Goal: Task Accomplishment & Management: Manage account settings

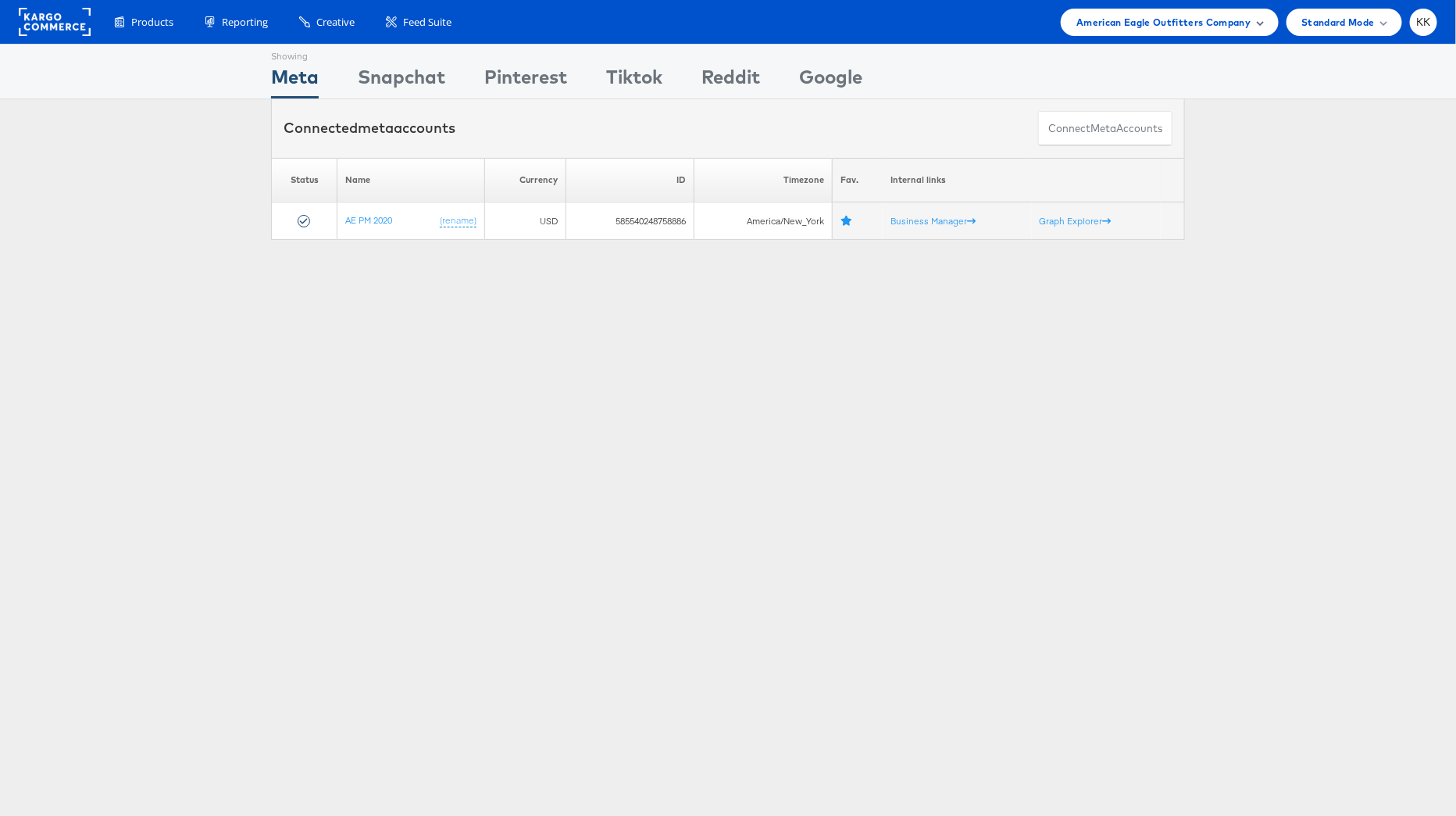
click at [1217, 23] on span "American Eagle Outfitters Company" at bounding box center [1163, 22] width 174 height 16
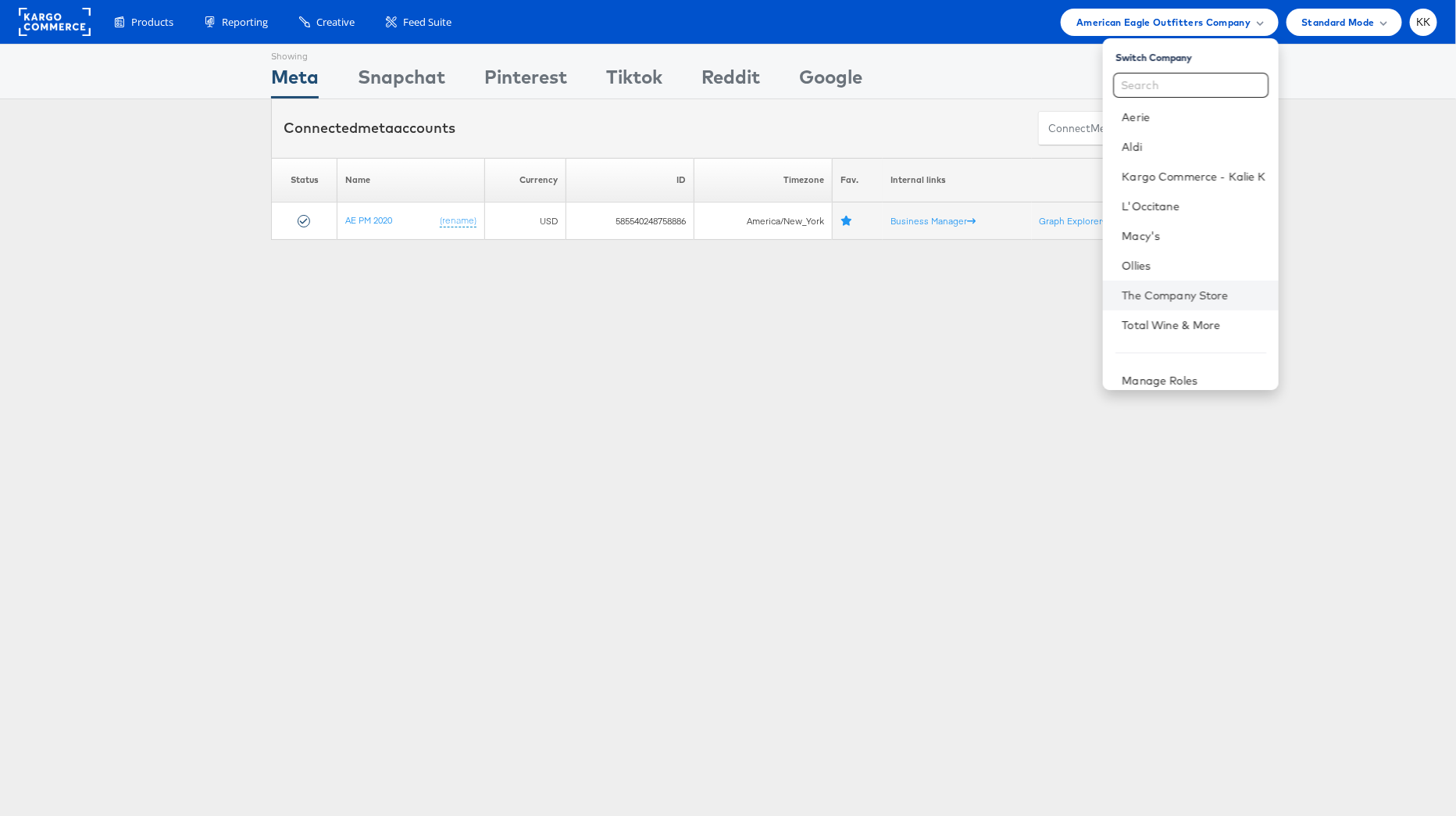
click at [1193, 285] on li "The Company Store" at bounding box center [1190, 295] width 175 height 30
click at [1169, 299] on link "The Company Store" at bounding box center [1193, 295] width 144 height 15
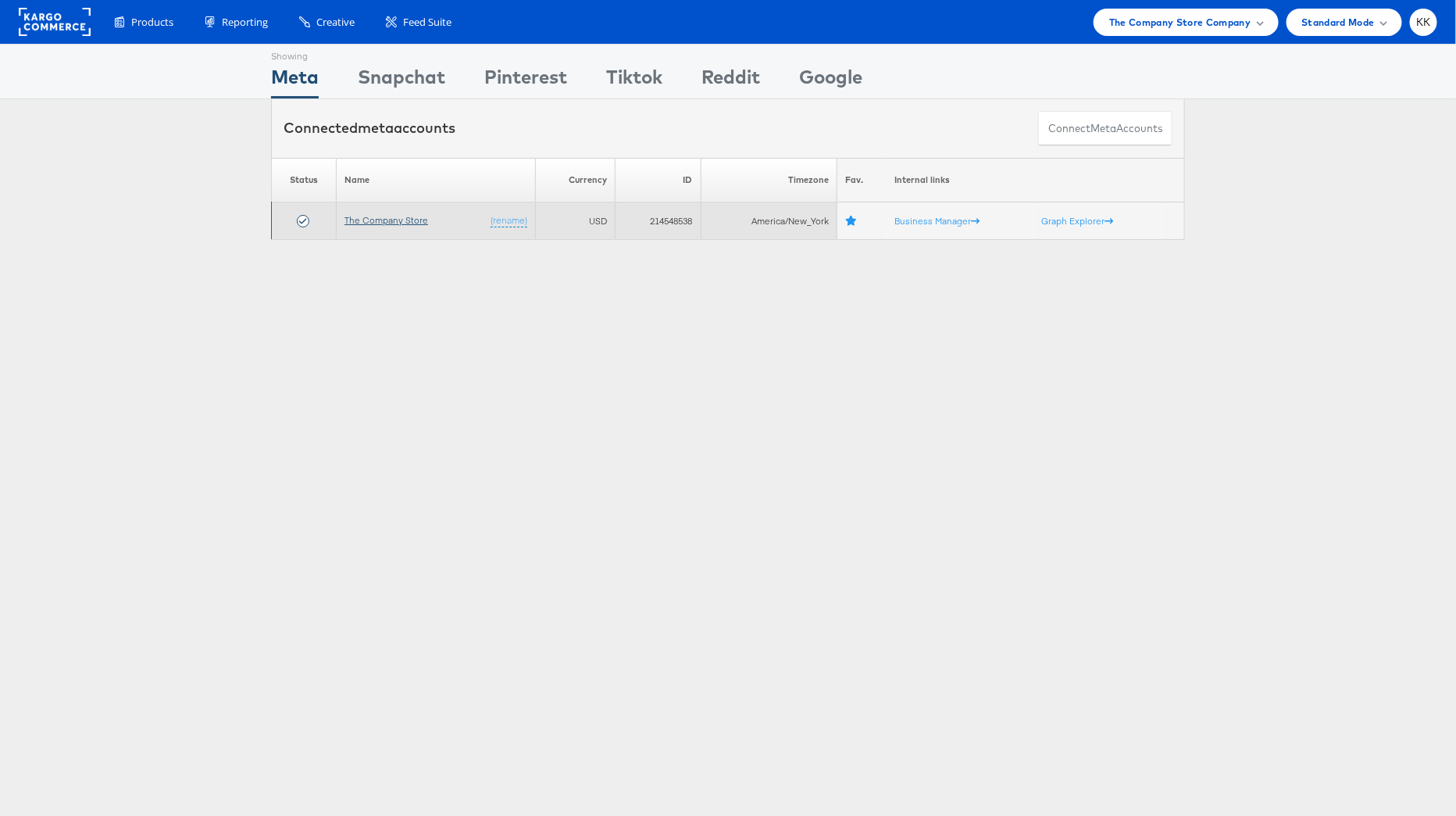
click at [375, 219] on link "The Company Store" at bounding box center [386, 220] width 84 height 12
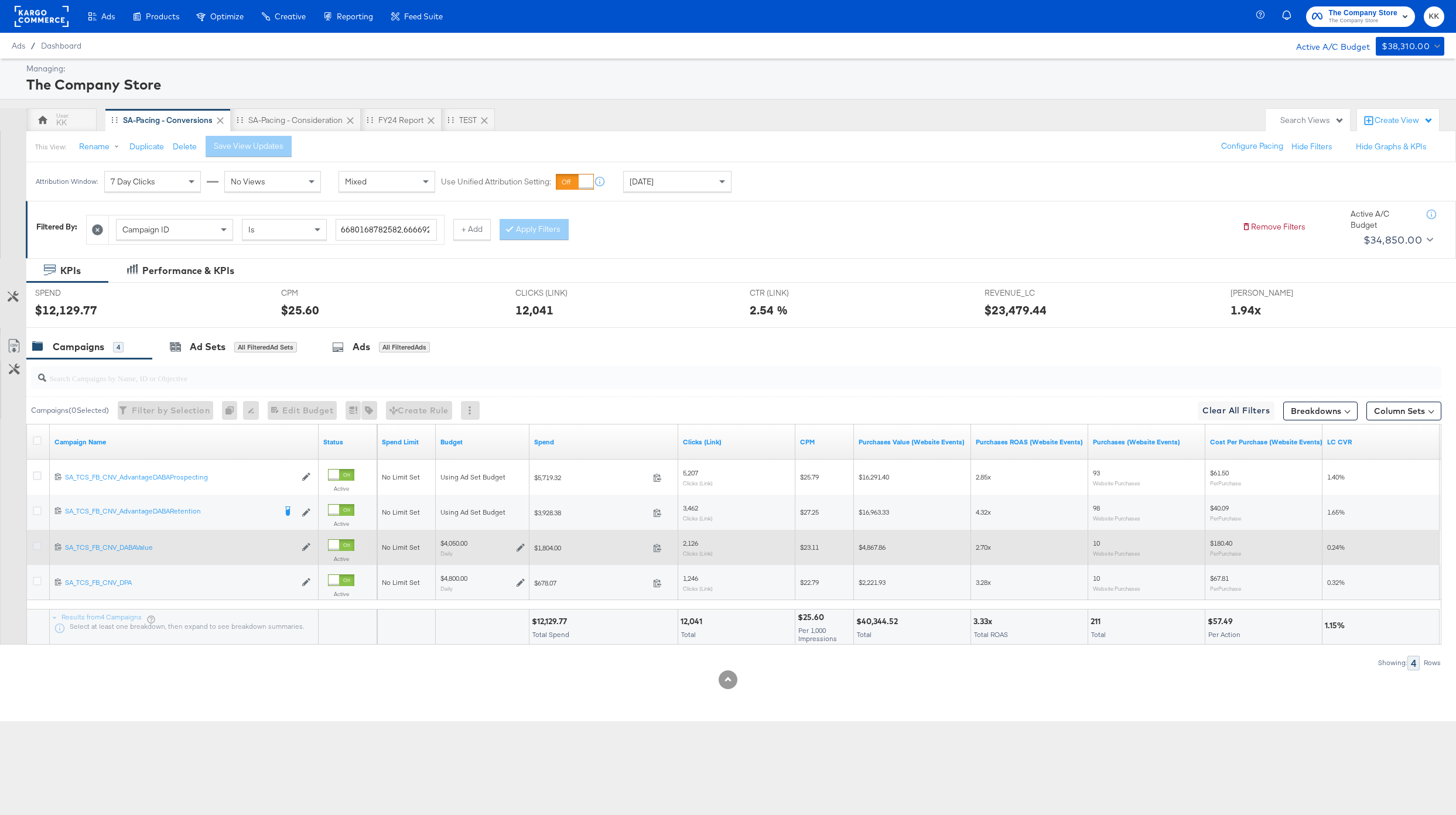
click at [39, 545] on icon at bounding box center [37, 546] width 9 height 9
click at [0, 0] on input "checkbox" at bounding box center [0, 0] width 0 height 0
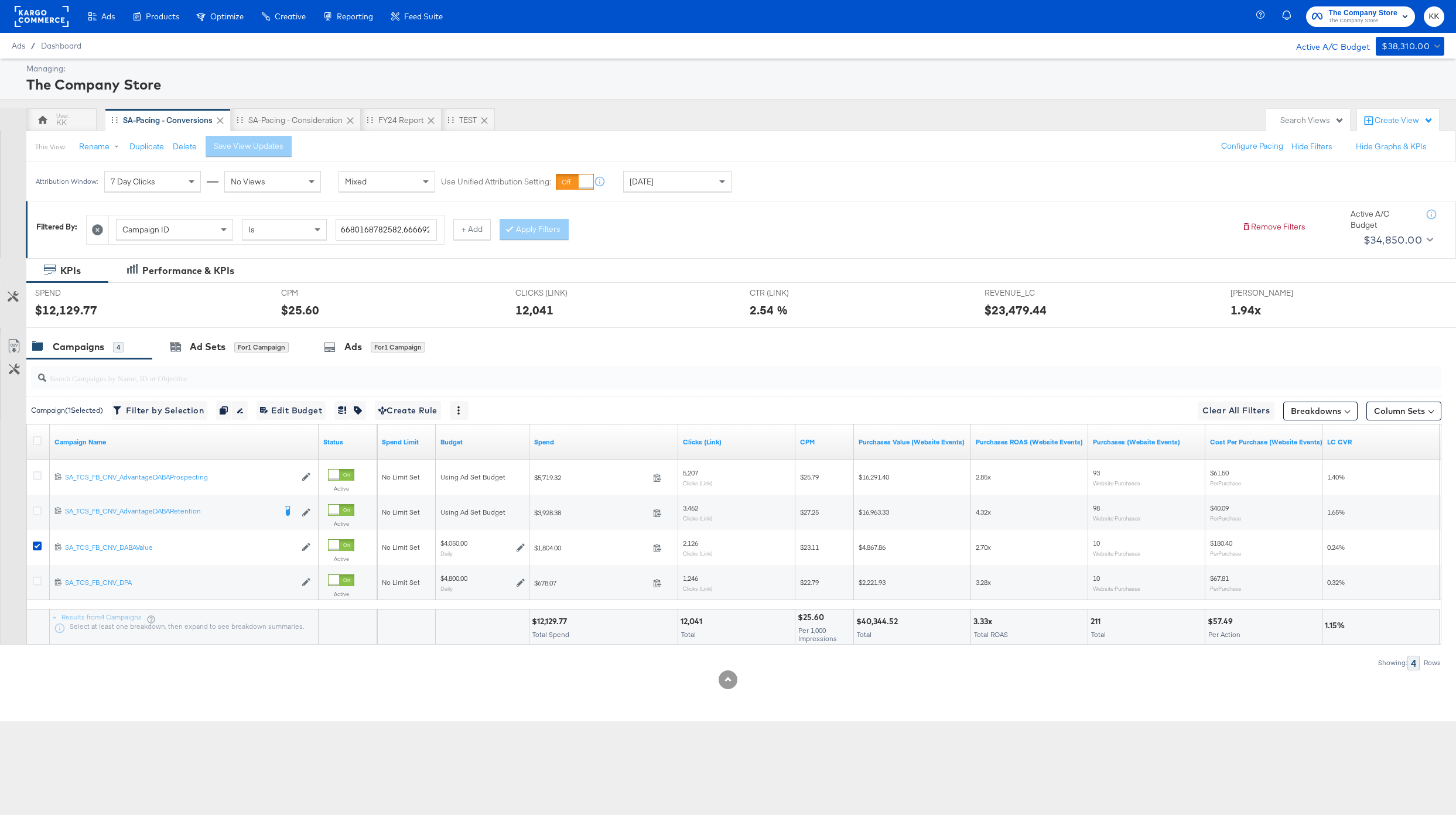
click at [239, 325] on div "SPEND SPEND $12,129.77" at bounding box center [149, 305] width 246 height 45
click at [239, 342] on div "for 1 Campaign" at bounding box center [261, 346] width 54 height 10
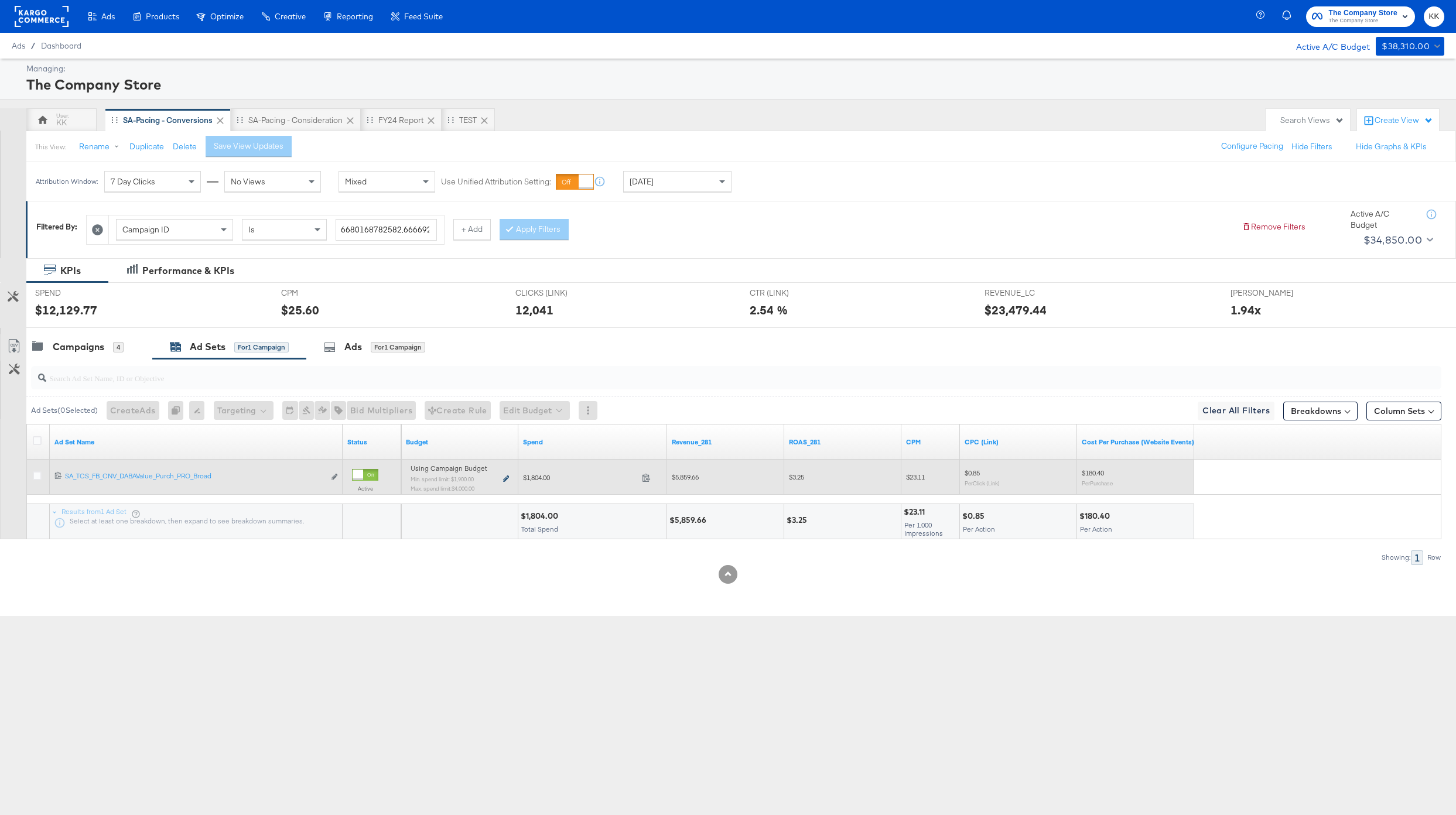
click at [506, 479] on icon at bounding box center [506, 478] width 6 height 7
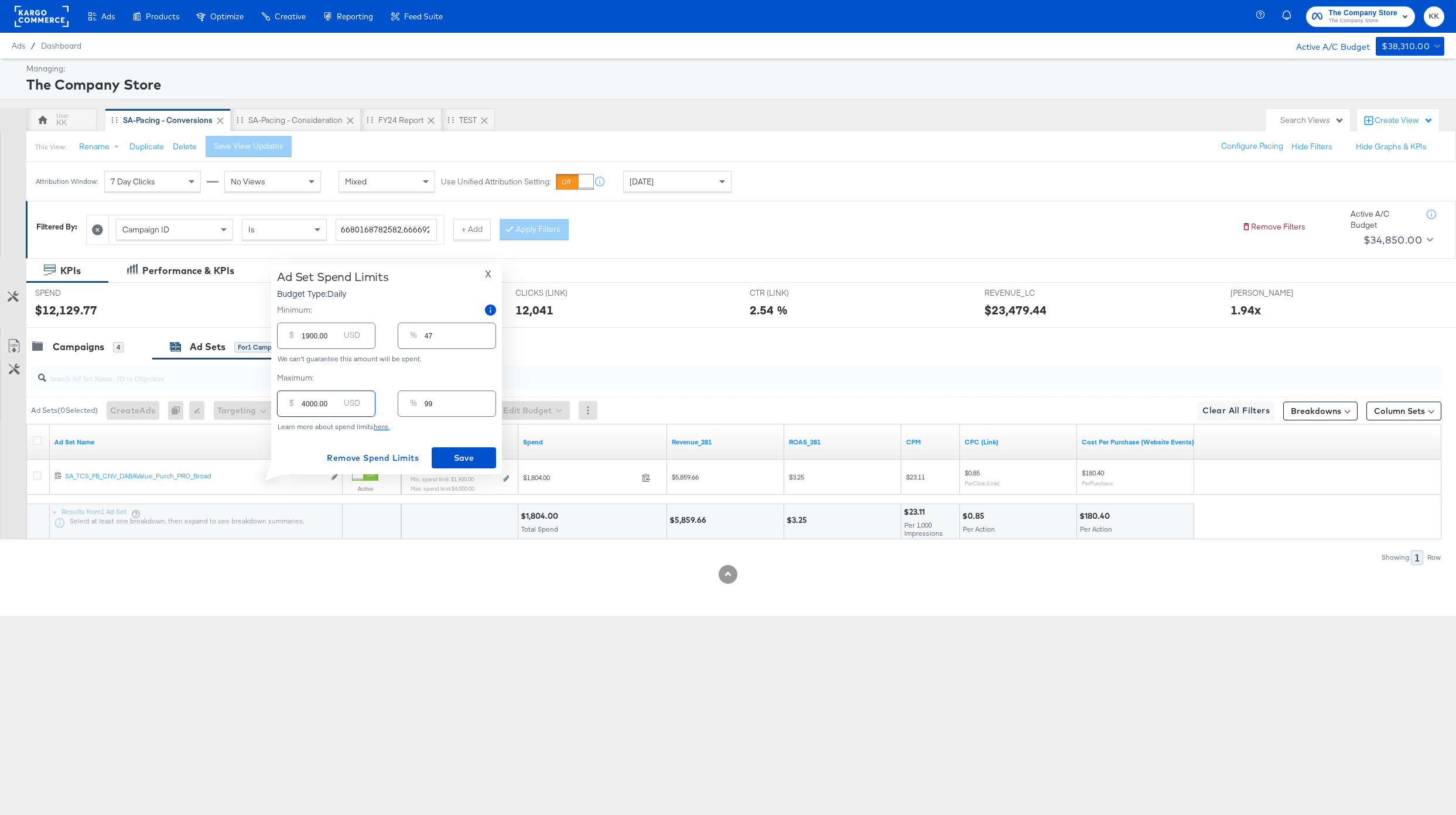
click at [305, 403] on input "4000.00" at bounding box center [321, 399] width 38 height 25
type input "000.00"
type input "0"
type input "2000.00"
type input "49"
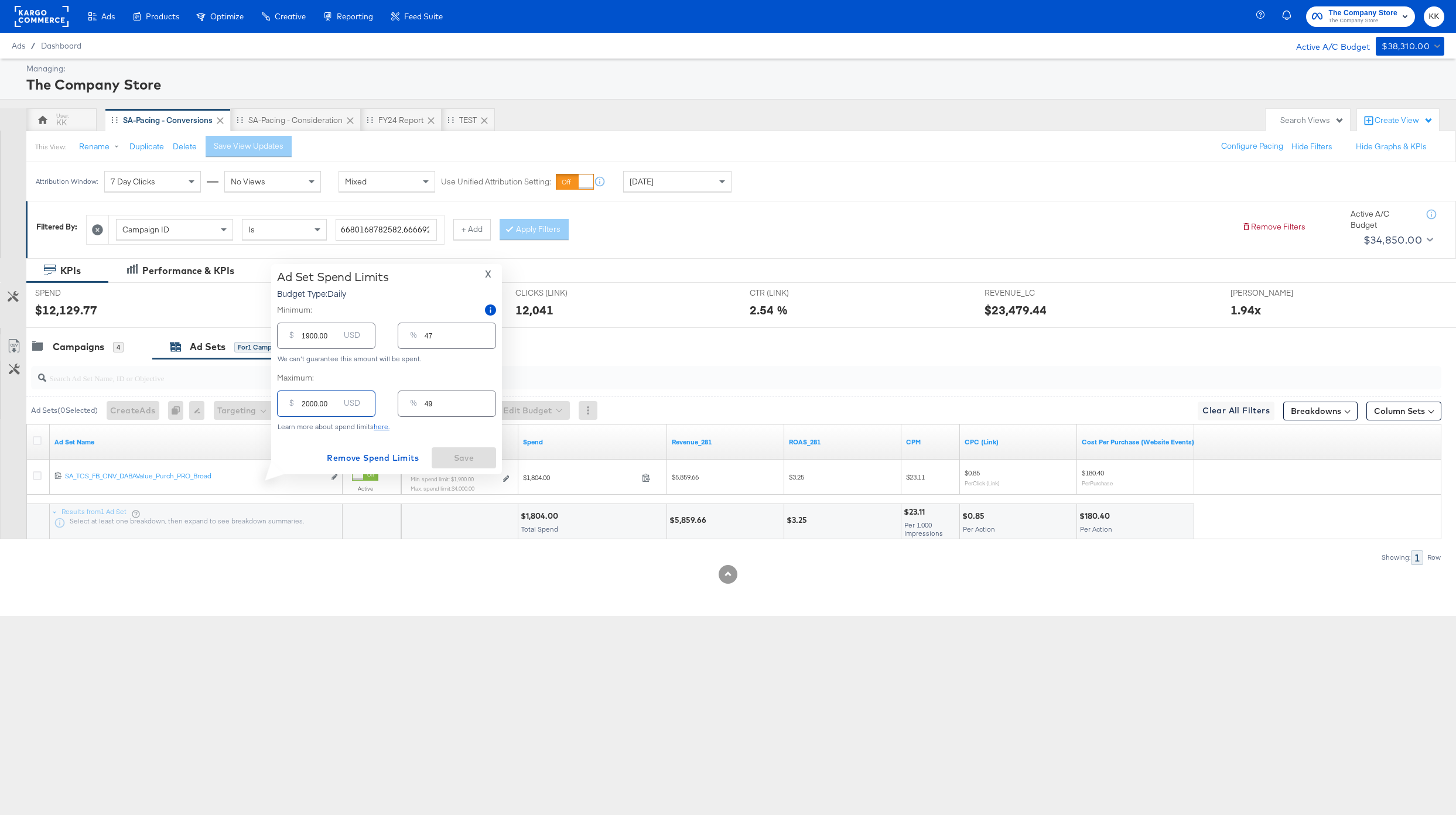
type input "200.00"
type input "5"
type input "2200.00"
type input "54"
type input "2200.00"
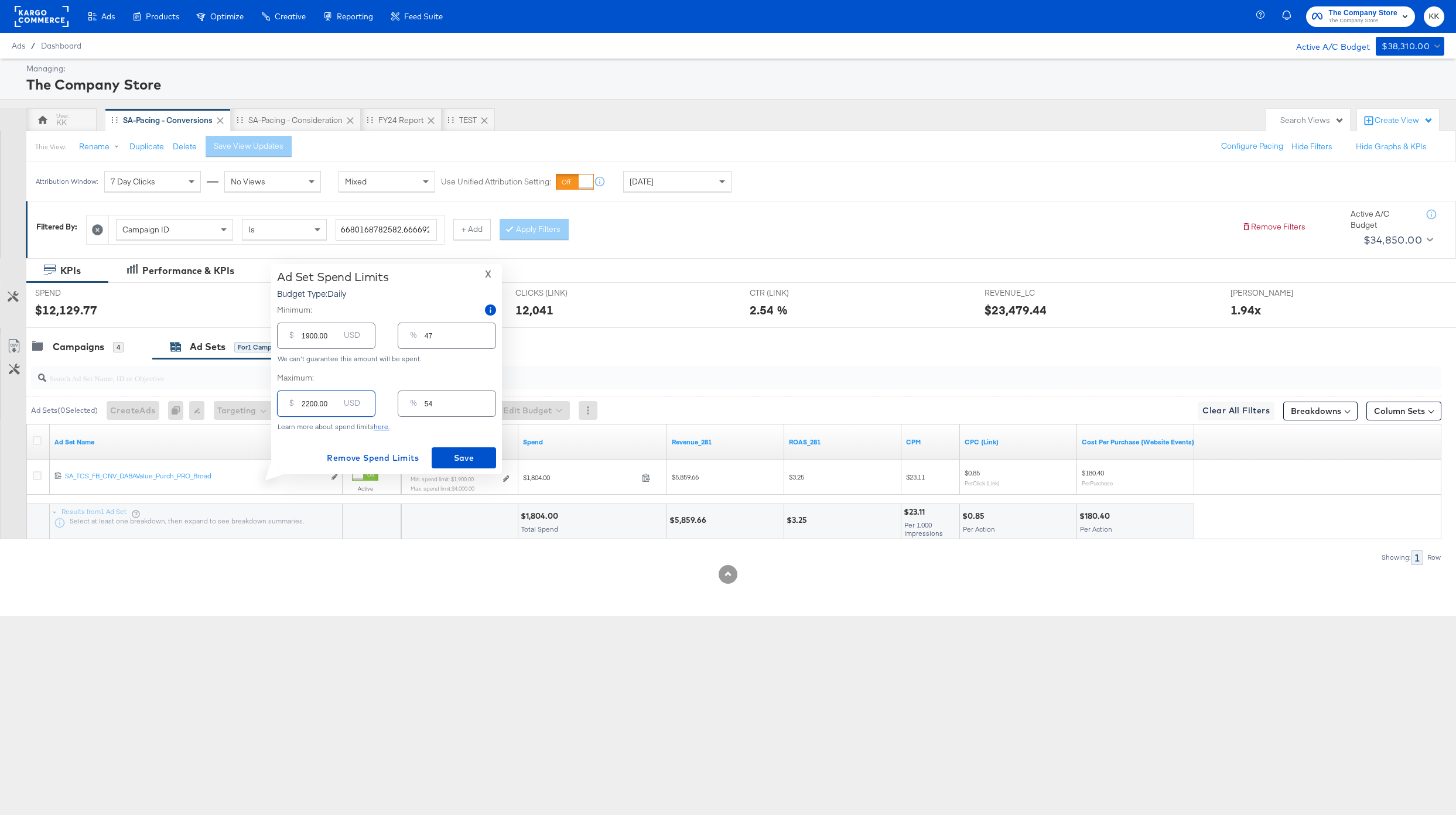
click at [309, 336] on input "1900.00" at bounding box center [321, 331] width 38 height 25
type input "100.00"
type input "2"
type input "100.00"
click at [468, 451] on span "Save" at bounding box center [463, 458] width 55 height 15
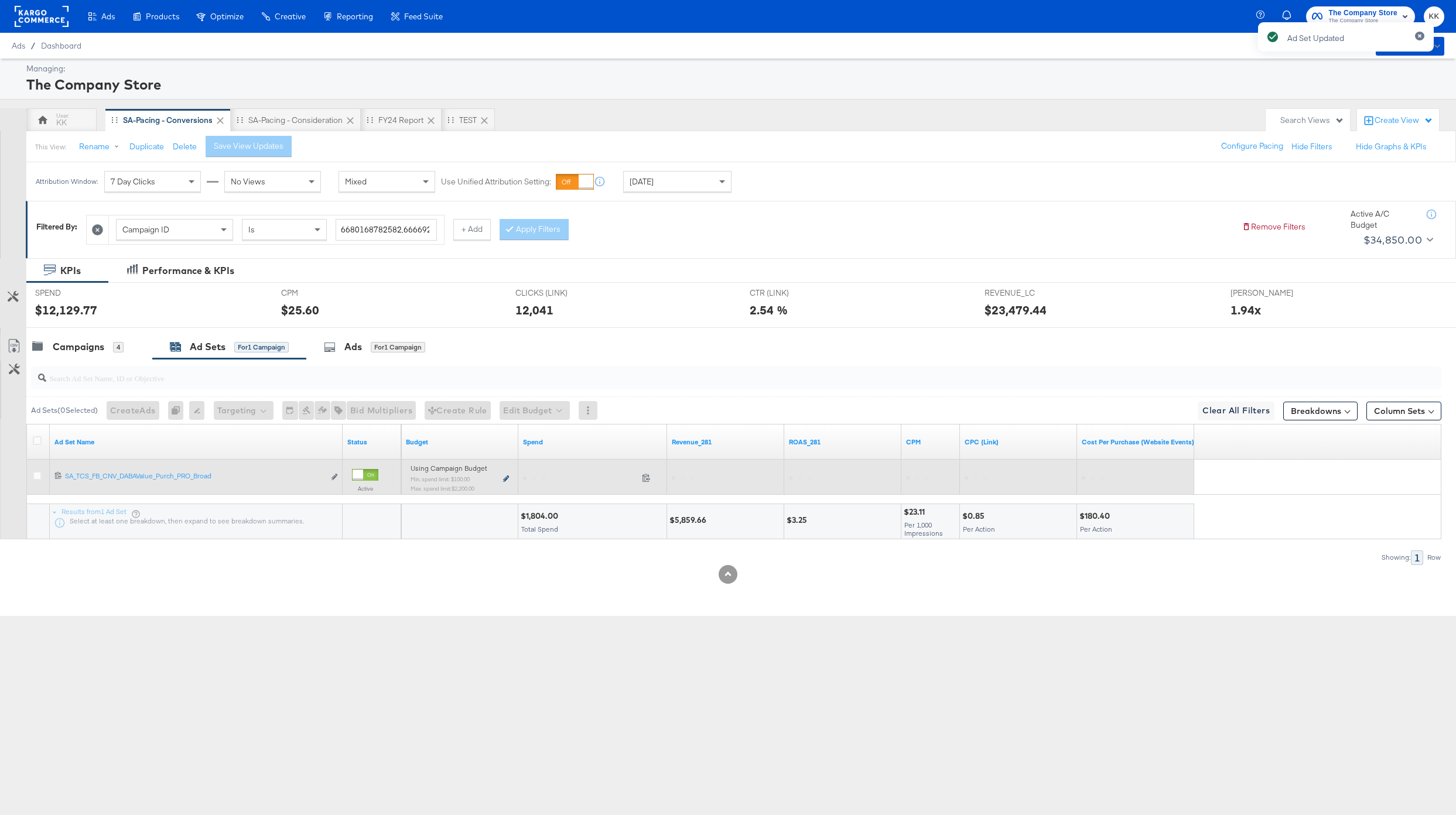
click at [506, 477] on icon at bounding box center [506, 478] width 6 height 7
type input "100.00"
type input "2"
type input "2200.00"
type input "54"
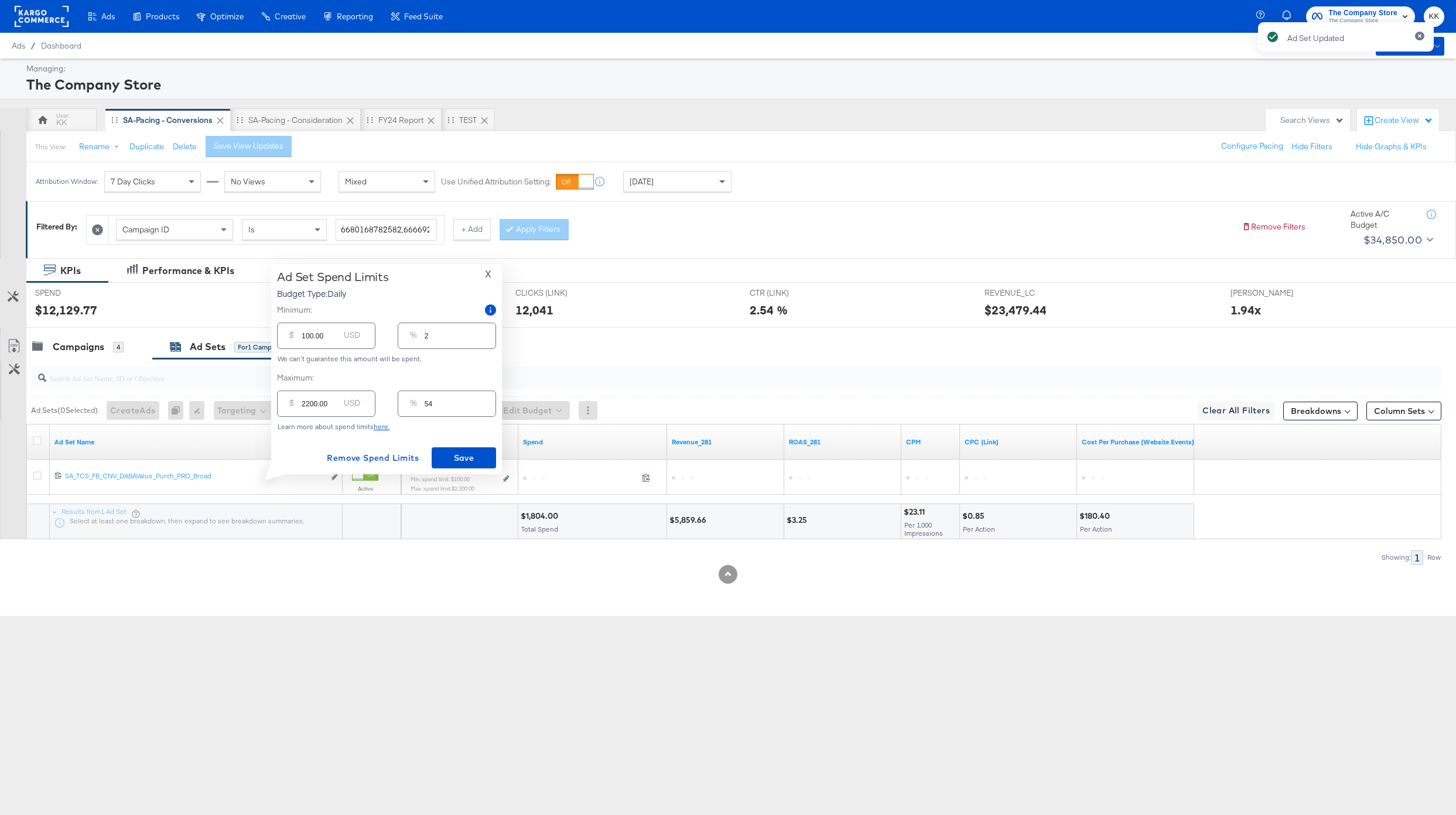
click at [307, 403] on input "2200.00" at bounding box center [321, 399] width 38 height 25
type input "200.00"
type input "5"
type input "2000.00"
type input "49"
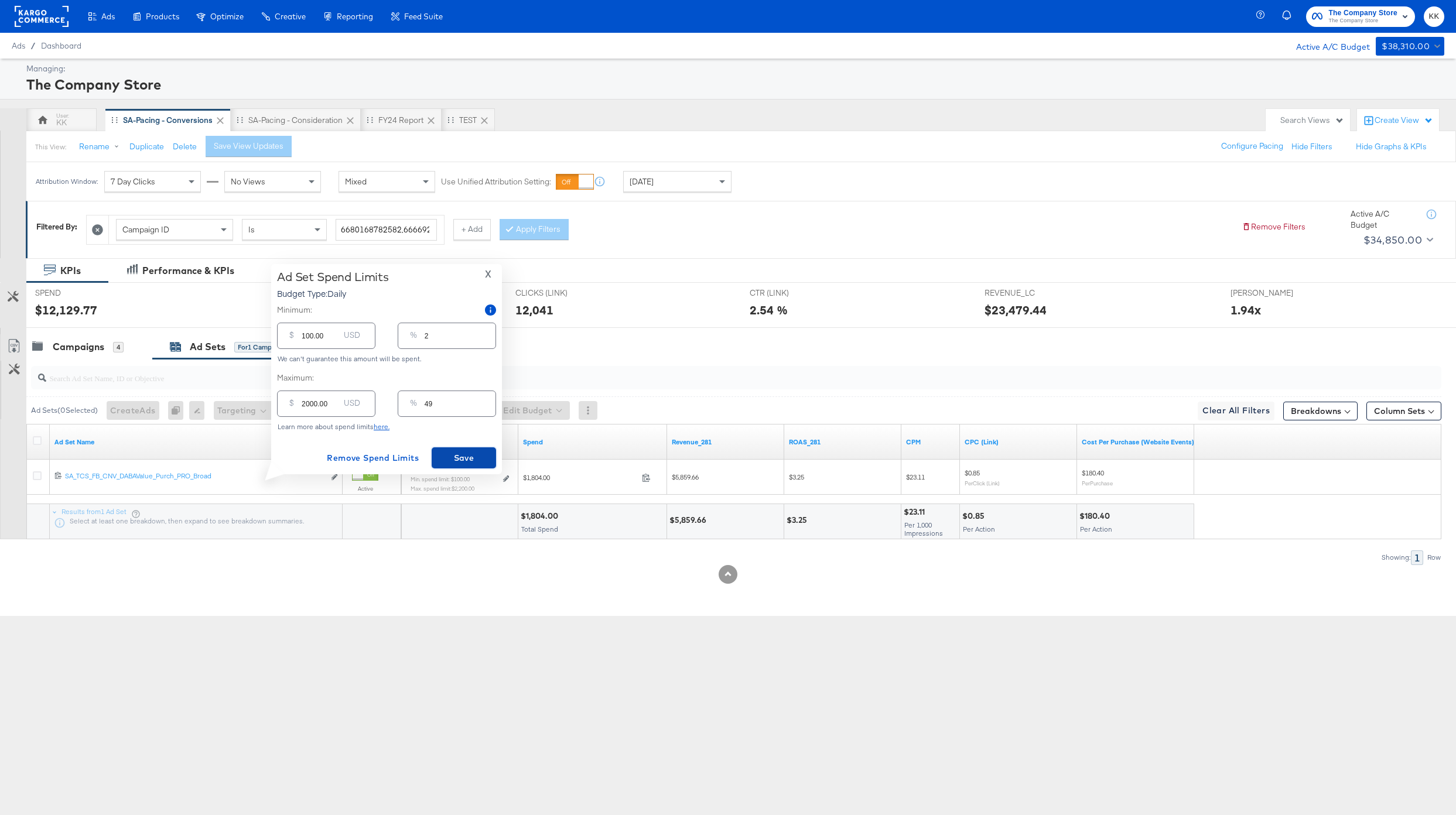
click at [460, 461] on span "Save" at bounding box center [463, 458] width 55 height 15
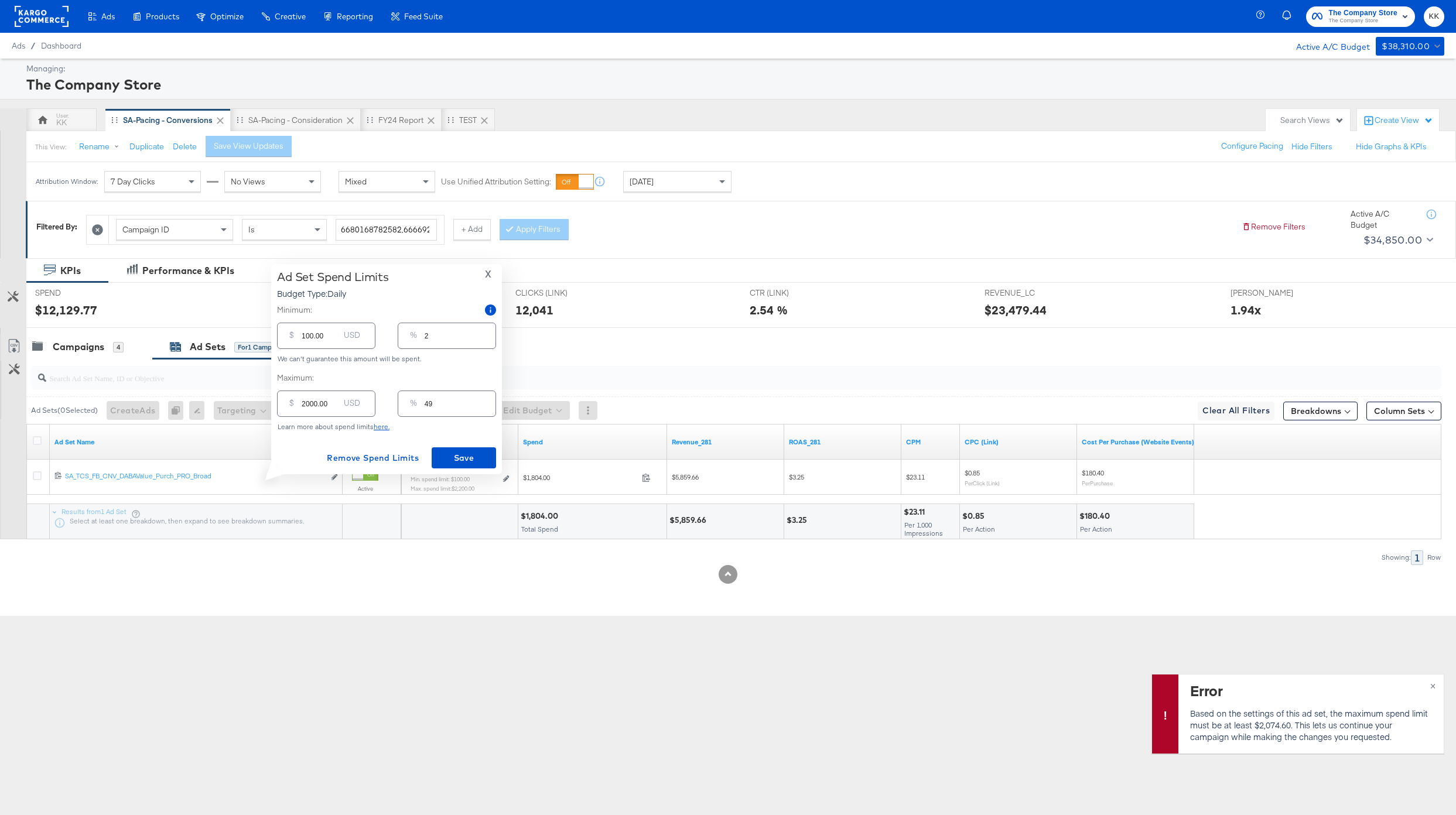
click at [307, 403] on input "2000.00" at bounding box center [321, 399] width 38 height 25
type input "200.00"
type input "5"
type input "2100.00"
type input "52"
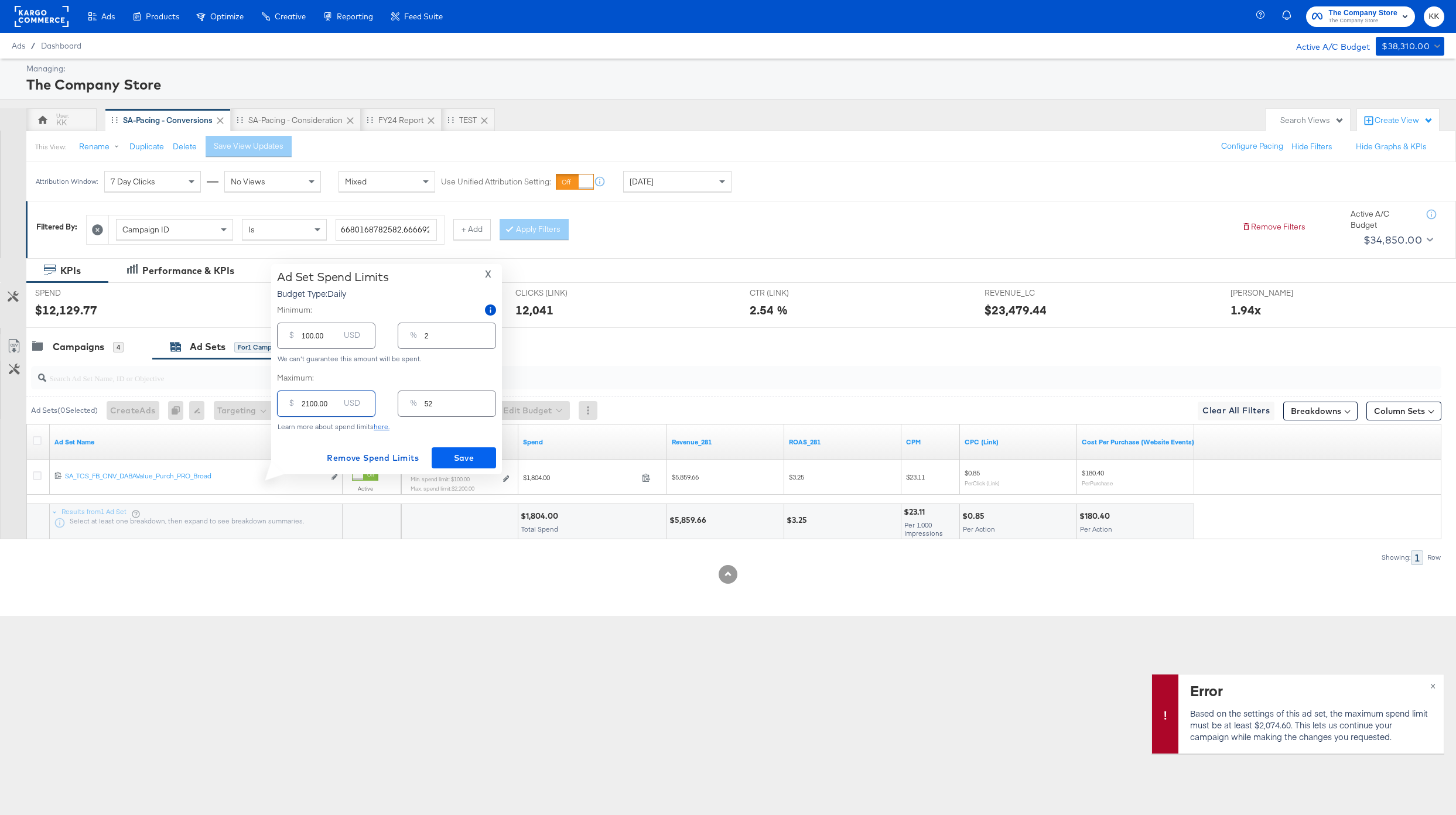
type input "2100.00"
click at [436, 455] on span "Save" at bounding box center [463, 458] width 55 height 15
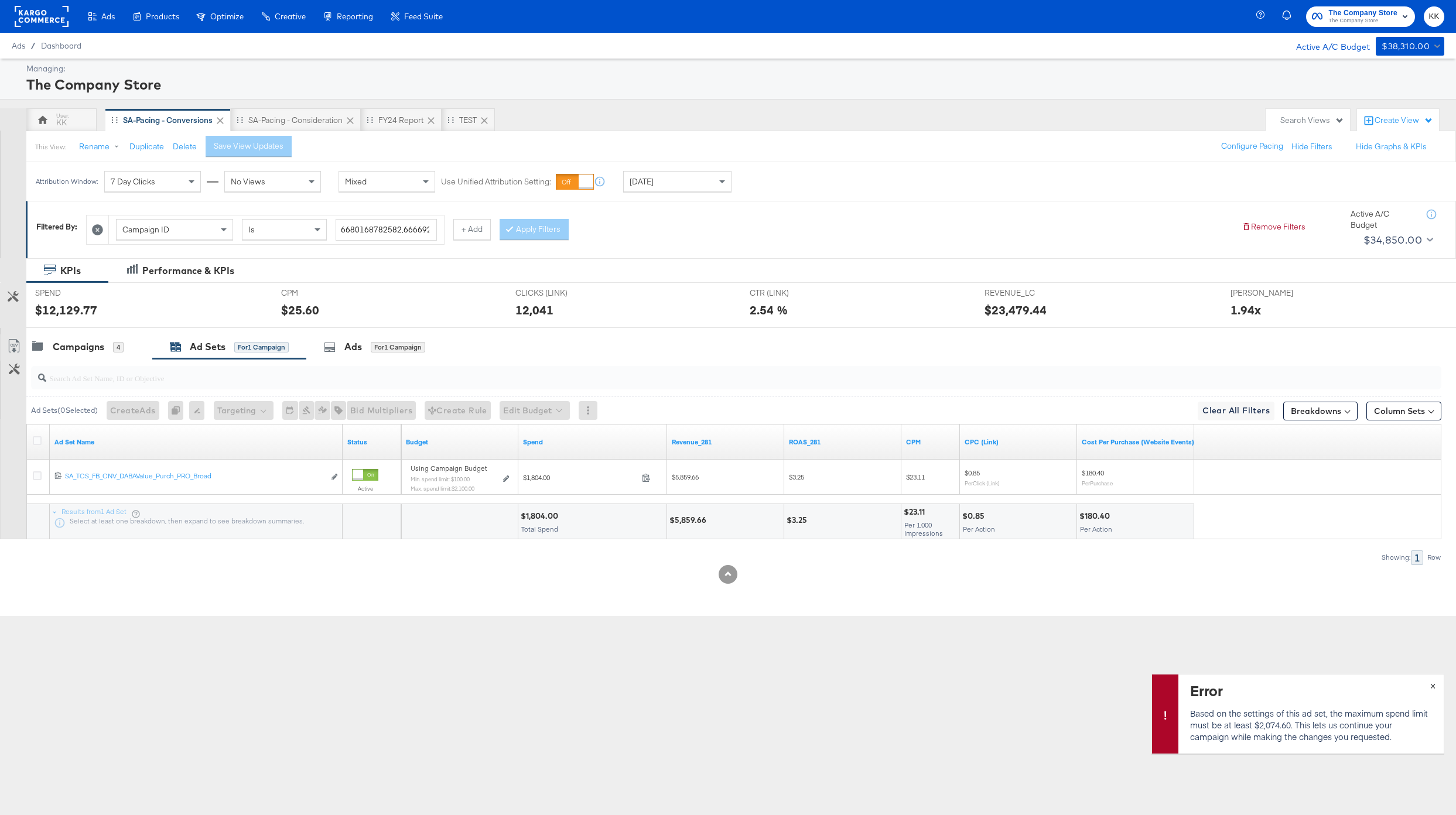
click at [1434, 681] on span "×" at bounding box center [1433, 684] width 5 height 13
click at [94, 352] on div "Campaigns" at bounding box center [78, 347] width 51 height 13
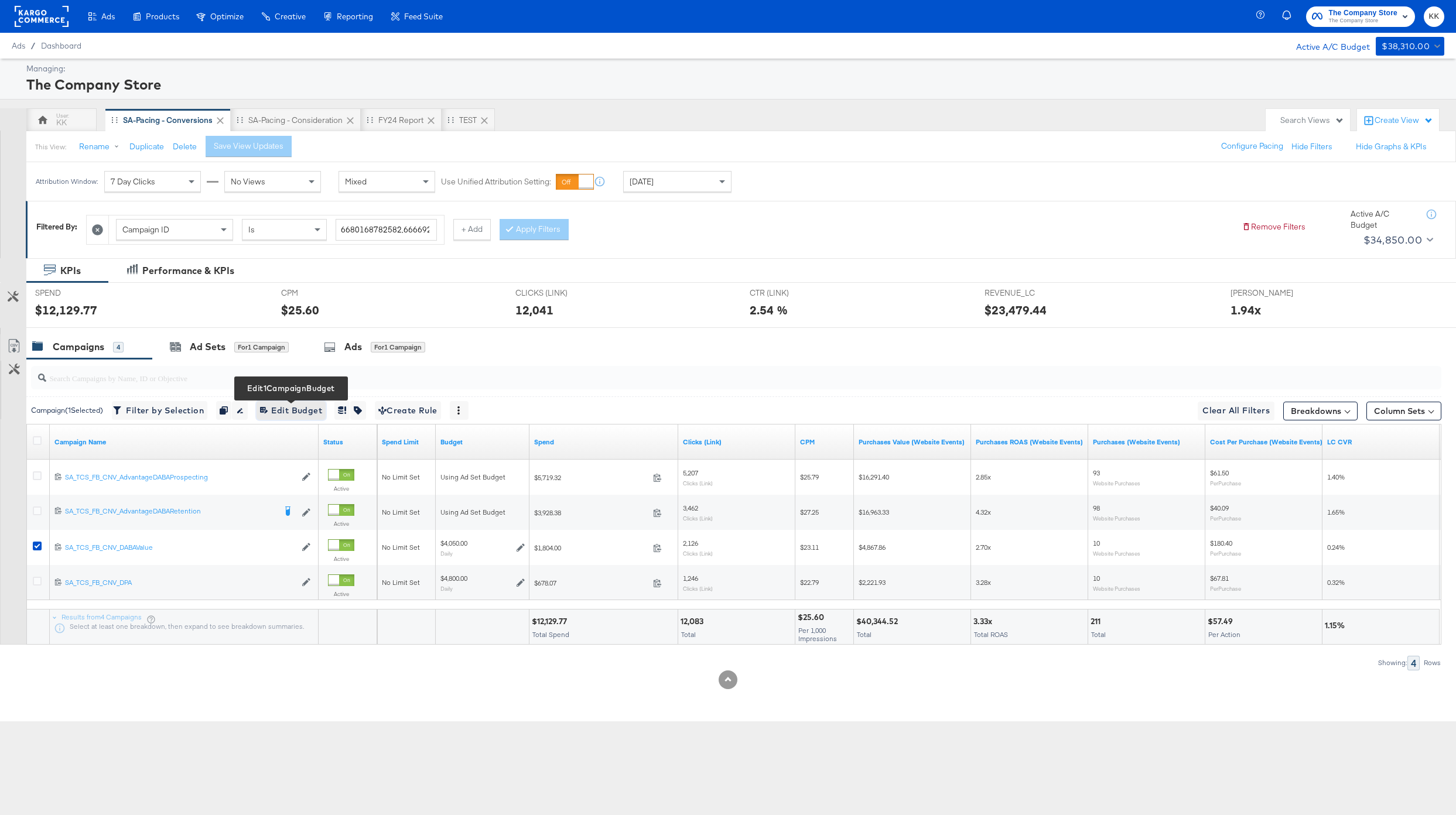
click at [310, 412] on span "Edit 1 Campaign Budget Edit Budget" at bounding box center [291, 411] width 62 height 15
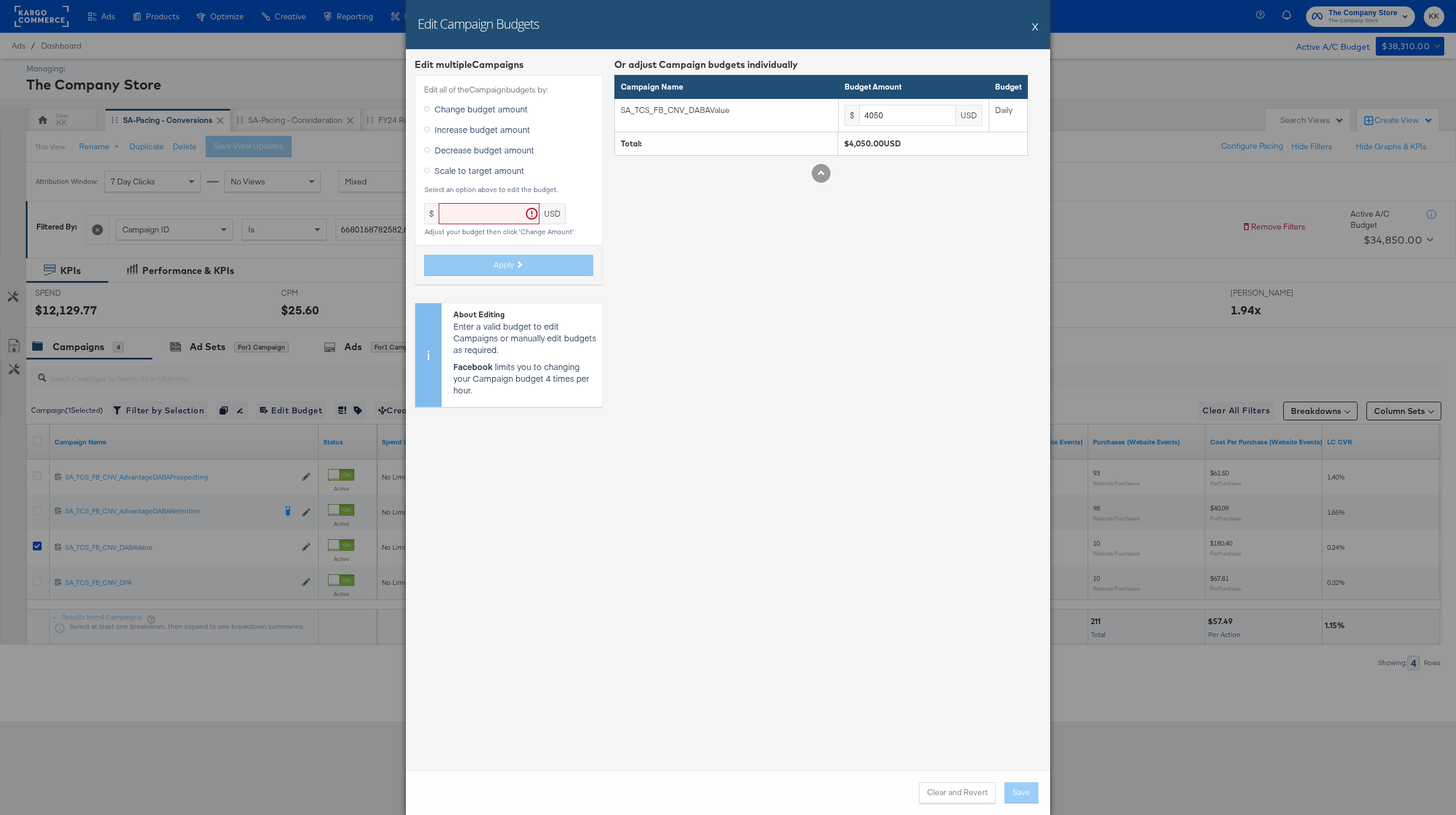
click at [475, 152] on span "Decrease budget amount" at bounding box center [484, 149] width 100 height 11
click at [0, 0] on input "Decrease budget amount" at bounding box center [0, 0] width 0 height 0
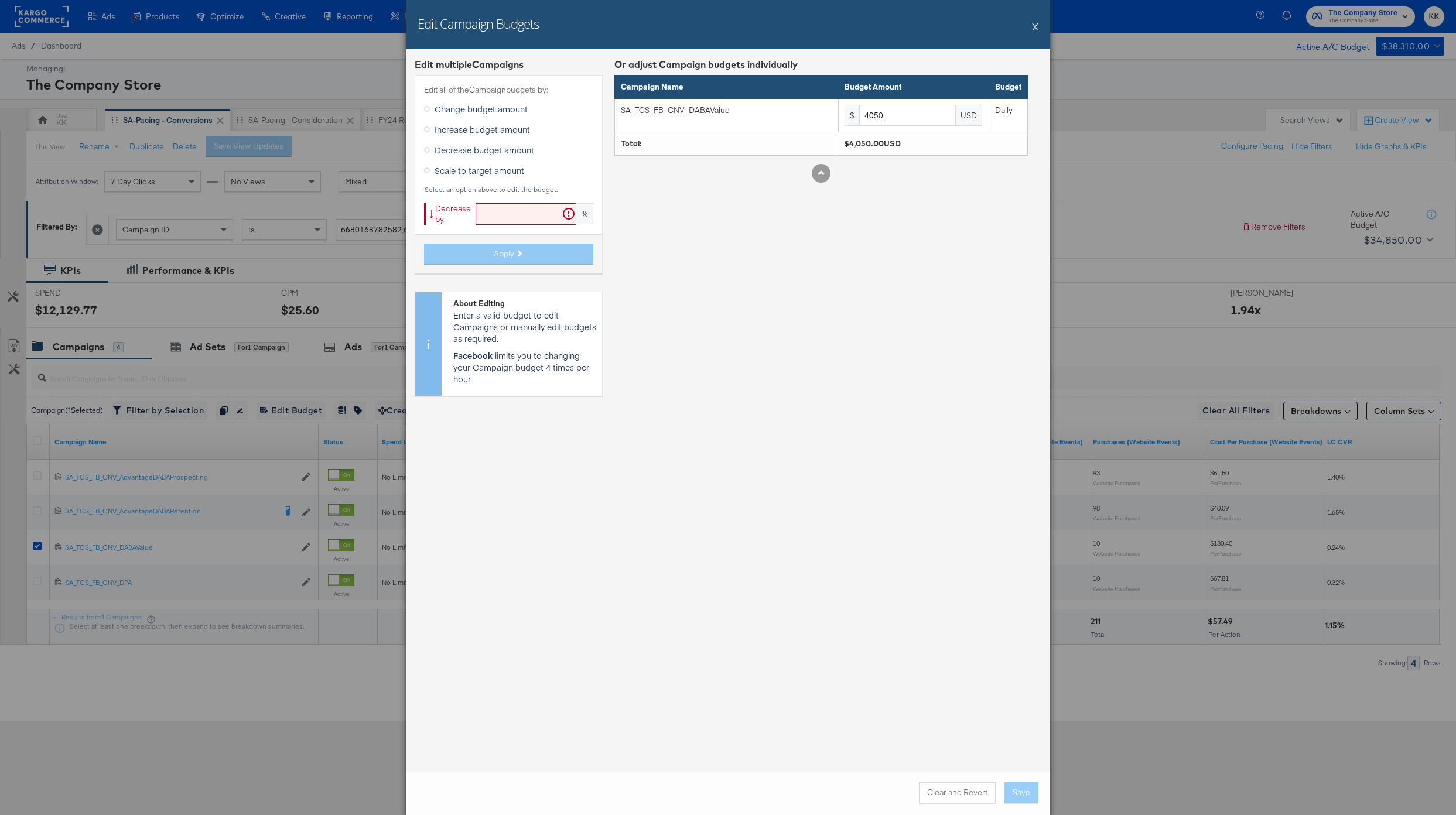
click at [483, 220] on input "text" at bounding box center [526, 214] width 101 height 22
type input "19"
click at [492, 254] on button "Apply" at bounding box center [509, 254] width 169 height 21
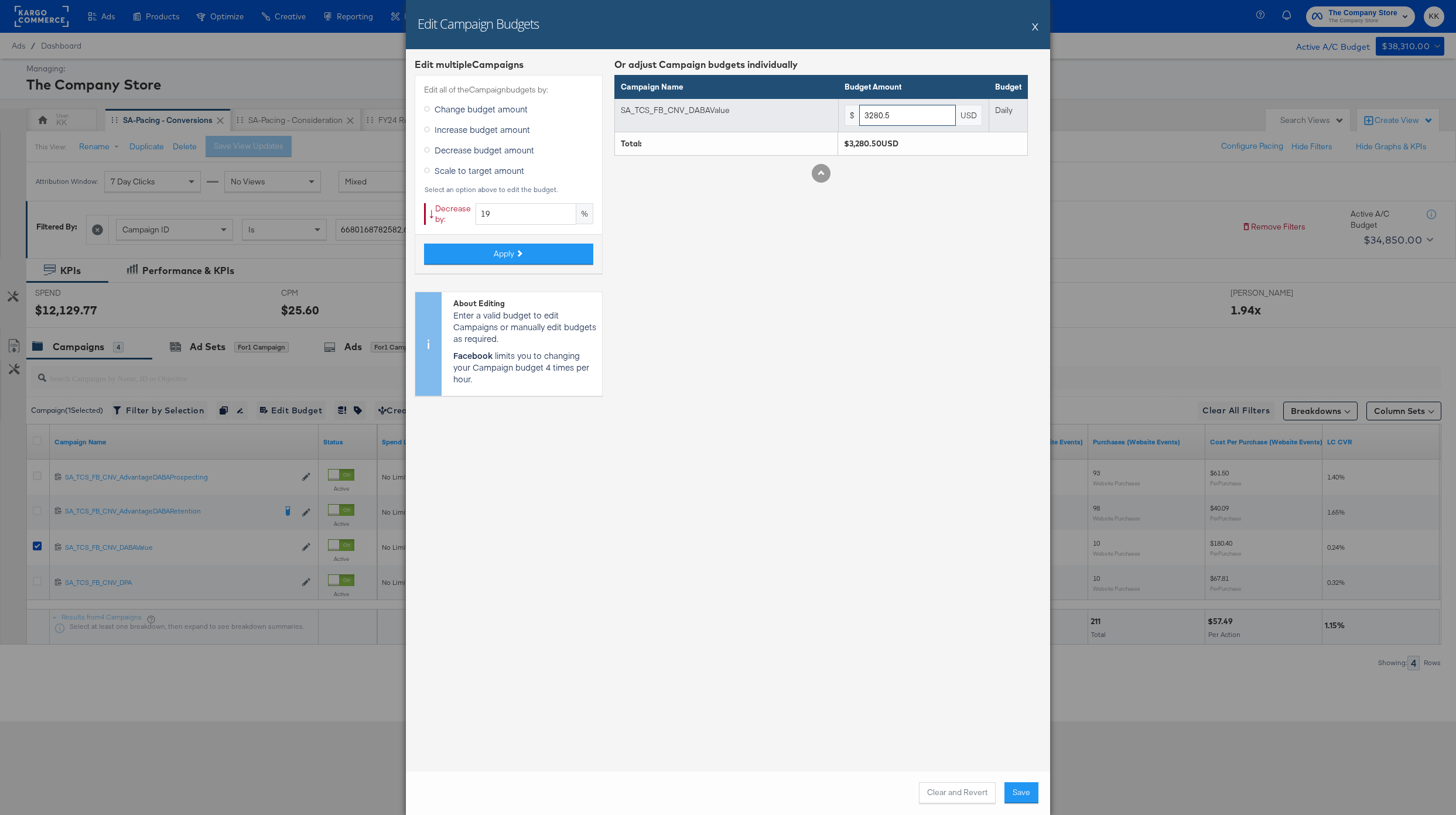
drag, startPoint x: 891, startPoint y: 115, endPoint x: 820, endPoint y: 115, distance: 71.0
click at [820, 115] on tr "SA_TCS_FB_CNV_DABAValue $ 3280.5 USD Daily" at bounding box center [821, 115] width 413 height 34
type input "3500"
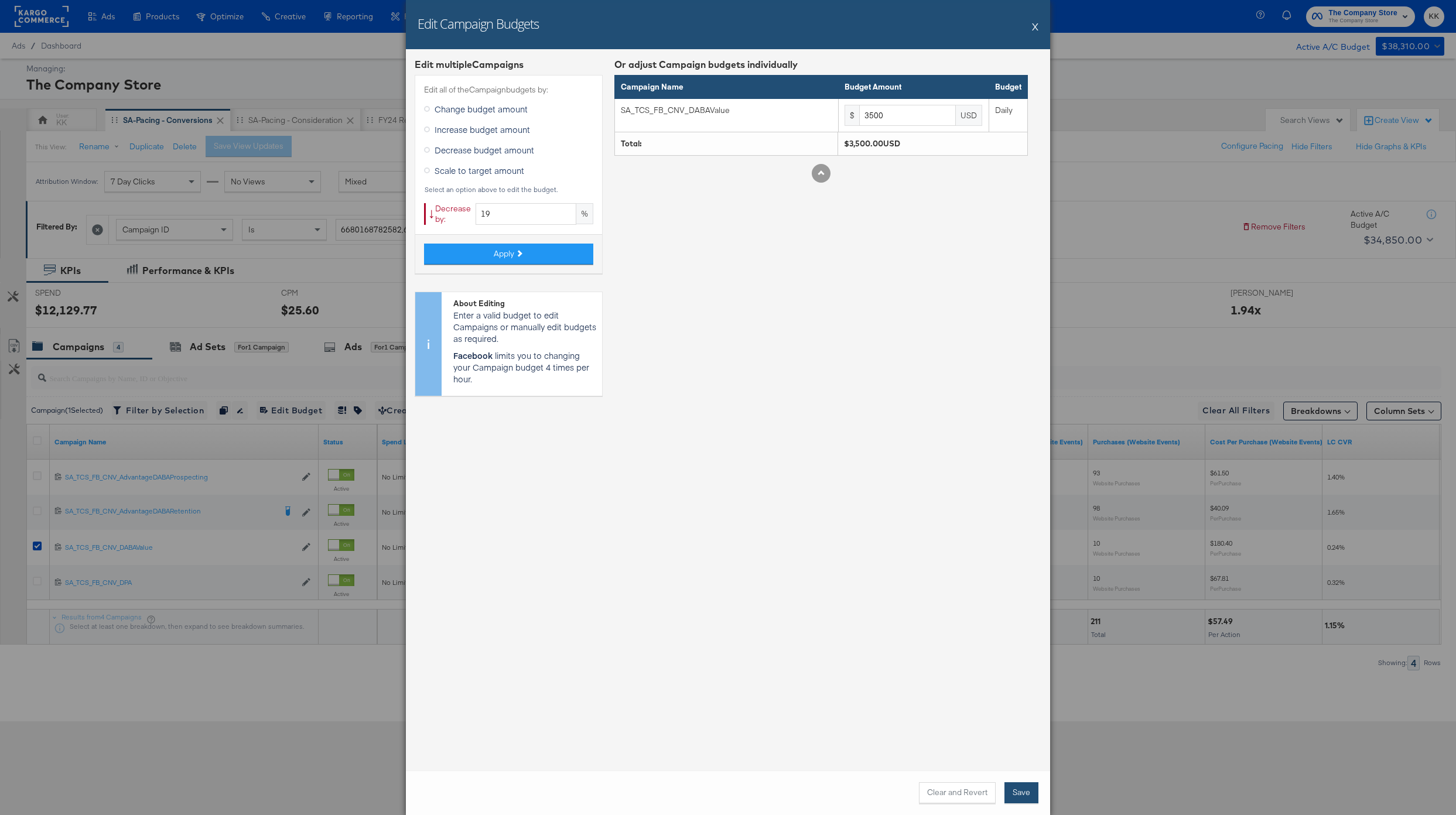
click at [1023, 786] on button "Save" at bounding box center [1022, 793] width 34 height 21
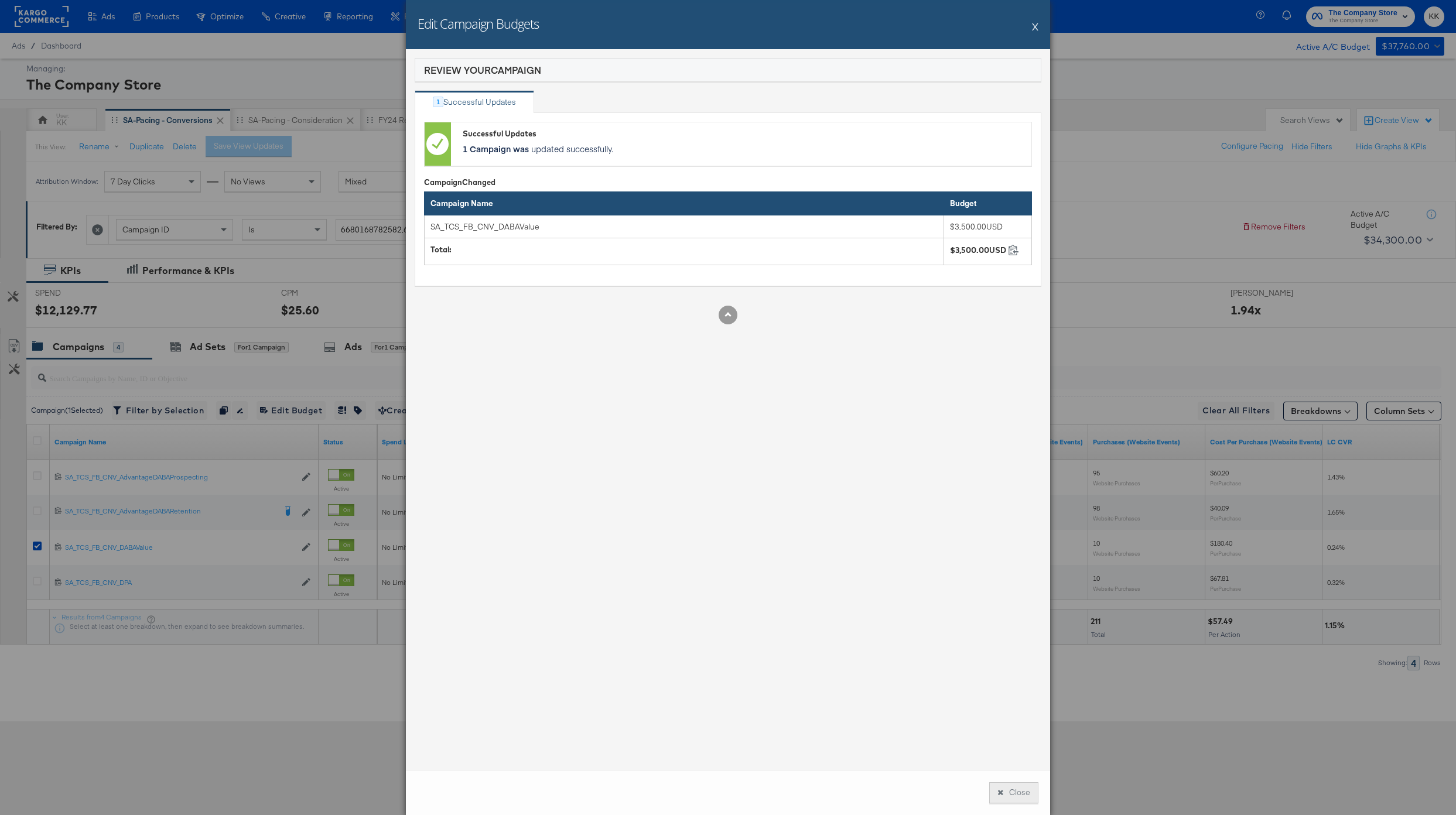
click at [1020, 790] on button "Close" at bounding box center [1013, 793] width 49 height 21
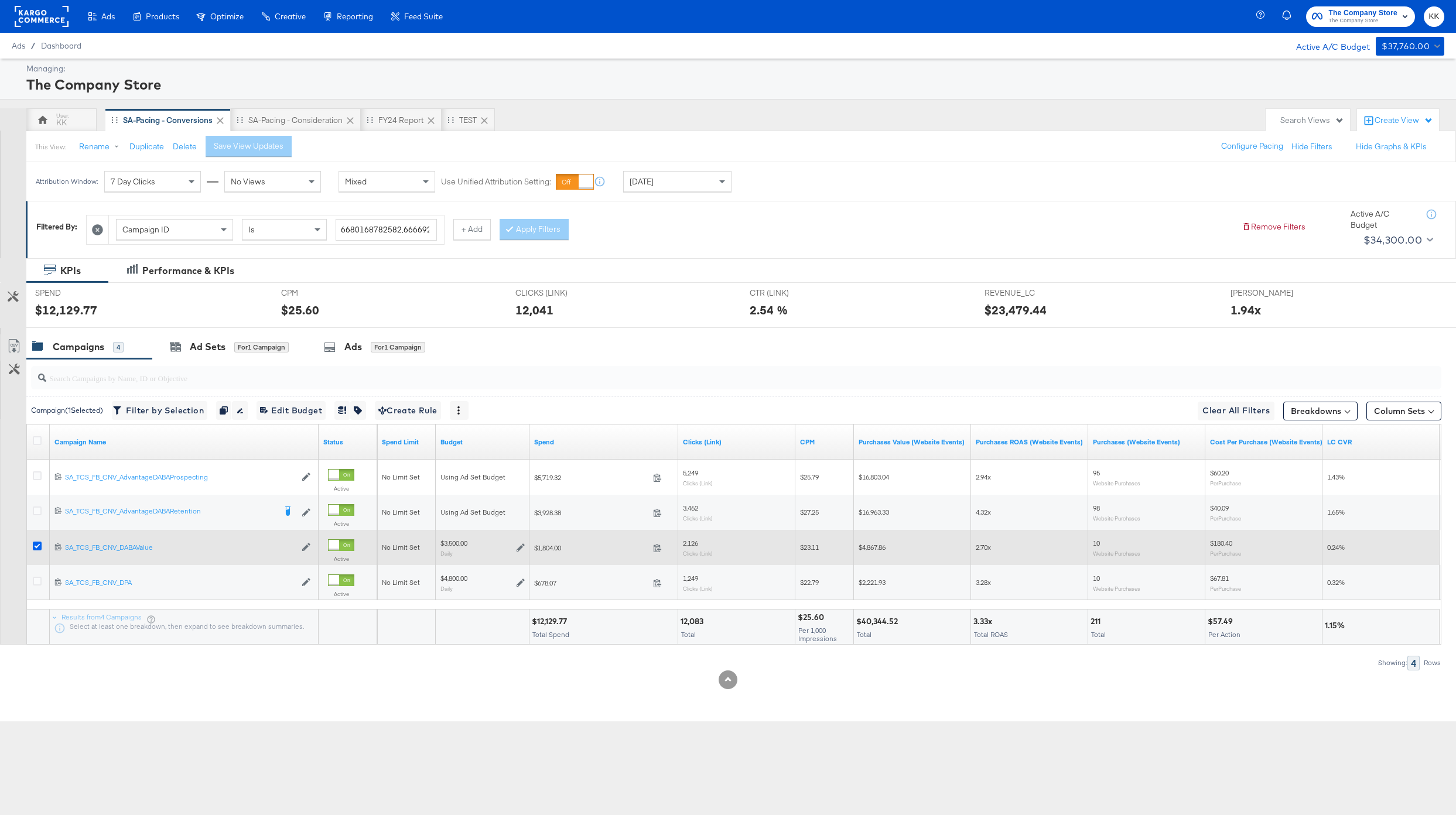
click at [38, 545] on icon at bounding box center [37, 546] width 9 height 9
click at [0, 0] on input "checkbox" at bounding box center [0, 0] width 0 height 0
